Goal: Task Accomplishment & Management: Use online tool/utility

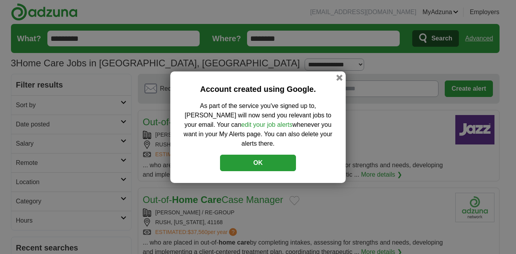
click at [241, 157] on button "OK" at bounding box center [258, 162] width 76 height 16
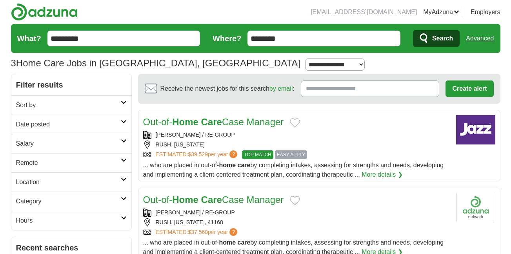
click at [121, 162] on icon at bounding box center [124, 160] width 6 height 4
click at [35, 185] on link "Remote jobs" at bounding box center [33, 181] width 35 height 7
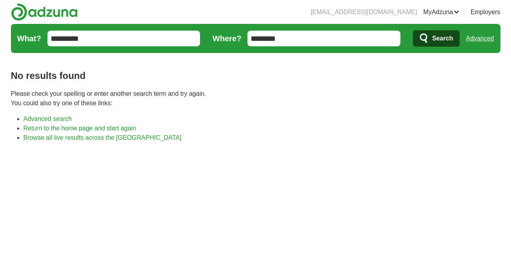
click at [6, 9] on div "[EMAIL_ADDRESS][DOMAIN_NAME] [GEOGRAPHIC_DATA] Alerts Favorites Resumes ApplyIQ…" at bounding box center [256, 169] width 502 height 339
drag, startPoint x: 6, startPoint y: 9, endPoint x: 51, endPoint y: 6, distance: 45.1
click at [51, 6] on div "[EMAIL_ADDRESS][DOMAIN_NAME] [GEOGRAPHIC_DATA] Alerts Favorites Resumes ApplyIQ…" at bounding box center [256, 169] width 502 height 339
drag, startPoint x: 51, startPoint y: 6, endPoint x: 130, endPoint y: 16, distance: 79.4
drag, startPoint x: 130, startPoint y: 16, endPoint x: 116, endPoint y: 6, distance: 17.1
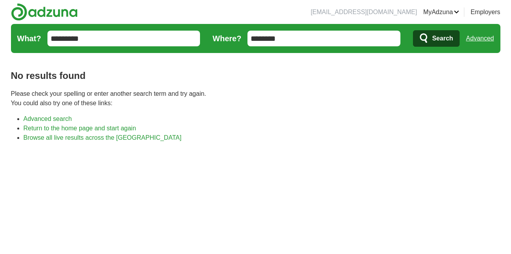
click at [116, 6] on header "[EMAIL_ADDRESS][DOMAIN_NAME] [GEOGRAPHIC_DATA] Alerts Favorites Resumes ApplyIQ…" at bounding box center [255, 28] width 489 height 56
click at [409, 10] on li "[EMAIL_ADDRESS][DOMAIN_NAME]" at bounding box center [363, 11] width 106 height 9
drag, startPoint x: 409, startPoint y: 12, endPoint x: 453, endPoint y: 10, distance: 44.3
click at [453, 10] on ul "[EMAIL_ADDRESS][DOMAIN_NAME] [GEOGRAPHIC_DATA] Alerts Favorites Resumes ApplyIQ…" at bounding box center [402, 11] width 196 height 9
copy ul "MyAdzuna"
